Goal: Task Accomplishment & Management: Manage account settings

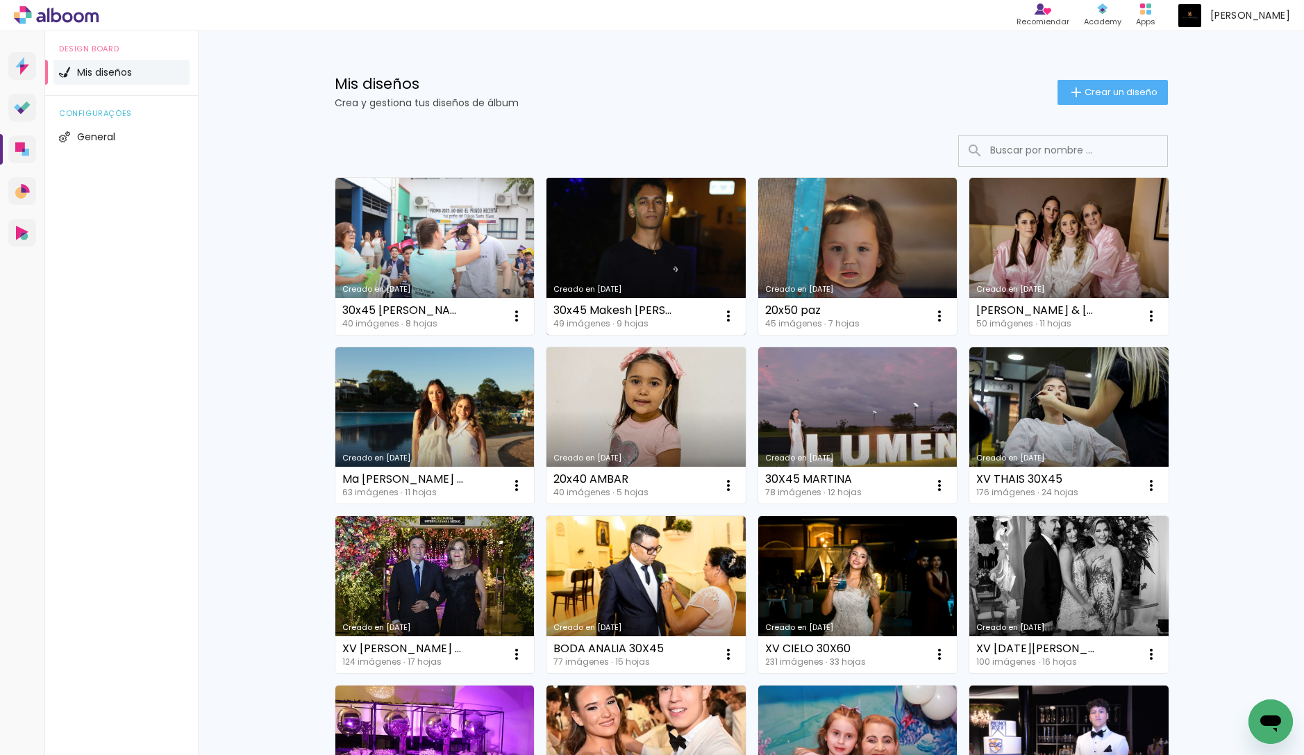
click at [628, 231] on link "Creado en [DATE]" at bounding box center [645, 256] width 199 height 157
click at [525, 321] on iron-icon at bounding box center [516, 316] width 17 height 17
click at [680, 403] on paper-item "Excluir" at bounding box center [673, 408] width 137 height 28
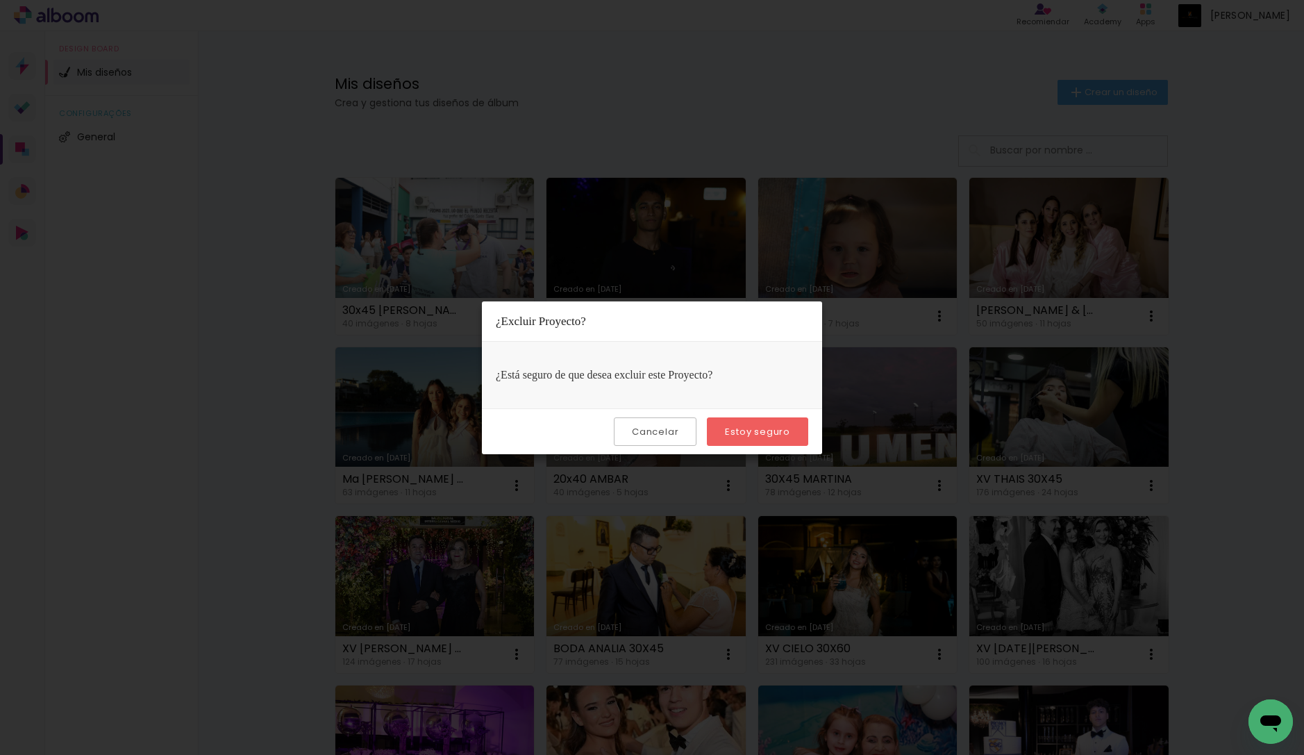
click at [787, 443] on paper-button "Estoy seguro" at bounding box center [757, 431] width 101 height 28
